Goal: Task Accomplishment & Management: Use online tool/utility

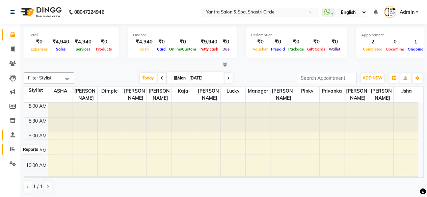
drag, startPoint x: 16, startPoint y: 149, endPoint x: 15, endPoint y: 135, distance: 13.5
click at [16, 149] on span at bounding box center [13, 150] width 12 height 8
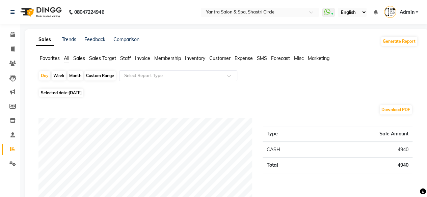
click at [74, 72] on div "Month" at bounding box center [75, 75] width 16 height 9
select select "9"
select select "2025"
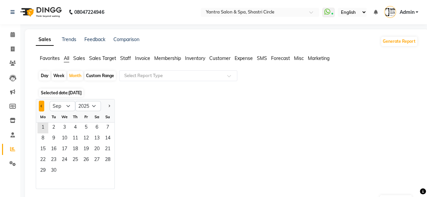
click at [40, 106] on span "Previous month" at bounding box center [41, 106] width 2 height 2
select select "8"
click at [112, 170] on span "31" at bounding box center [107, 171] width 11 height 11
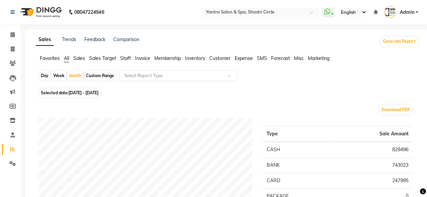
click at [171, 72] on div "Select Report Type" at bounding box center [178, 76] width 118 height 11
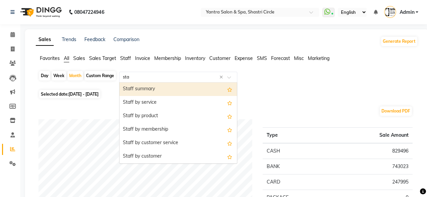
type input "staf"
click at [163, 93] on div "Staff summary" at bounding box center [177, 89] width 117 height 13
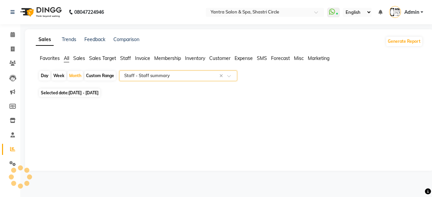
select select "full_report"
select select "csv"
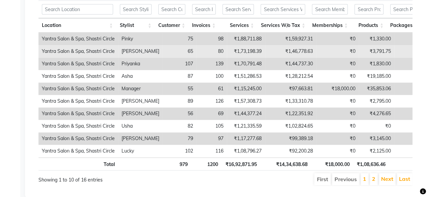
scroll to position [270, 0]
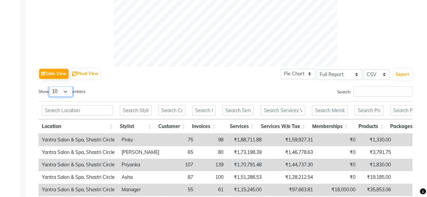
click at [70, 91] on select "10 25 50 100" at bounding box center [61, 91] width 24 height 10
select select "100"
click at [50, 86] on select "10 25 50 100" at bounding box center [61, 91] width 24 height 10
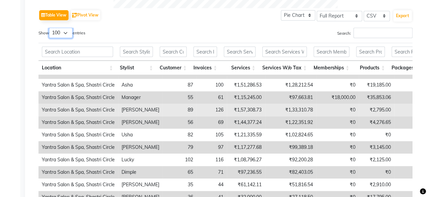
scroll to position [0, 0]
